Goal: Transaction & Acquisition: Purchase product/service

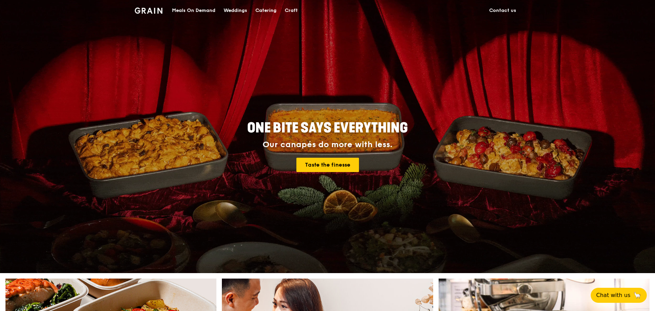
click at [204, 11] on div "Meals On Demand" at bounding box center [193, 10] width 43 height 20
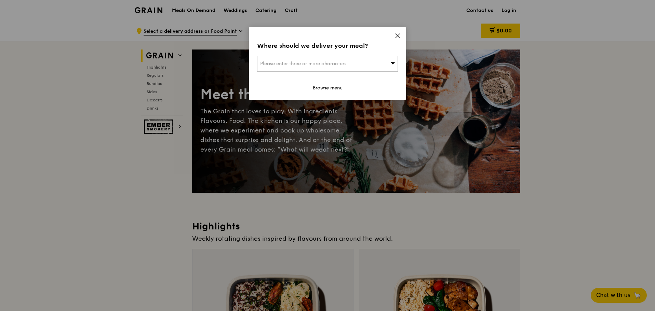
click at [396, 36] on icon at bounding box center [397, 36] width 6 height 6
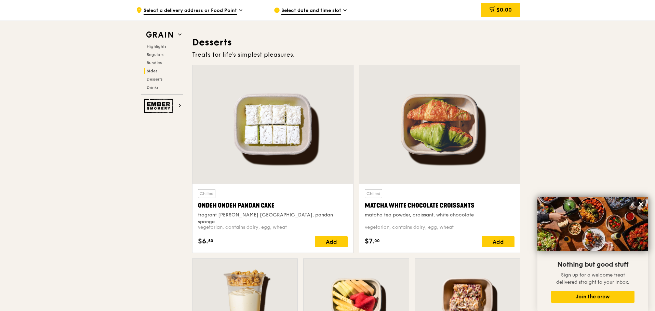
scroll to position [1940, 0]
